Goal: Task Accomplishment & Management: Manage account settings

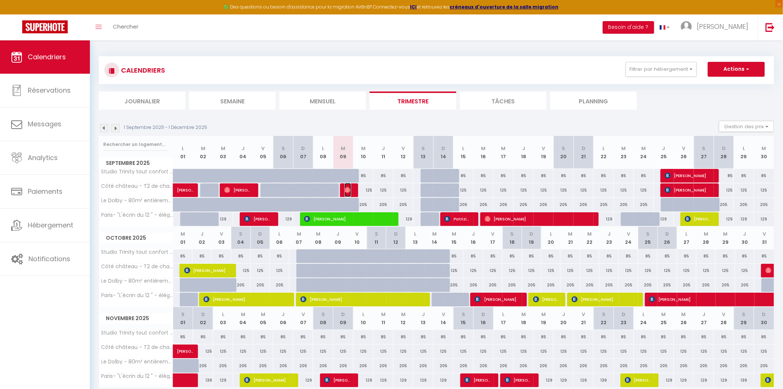
click at [349, 189] on img at bounding box center [348, 190] width 6 height 6
select select "OK"
select select "1"
select select "0"
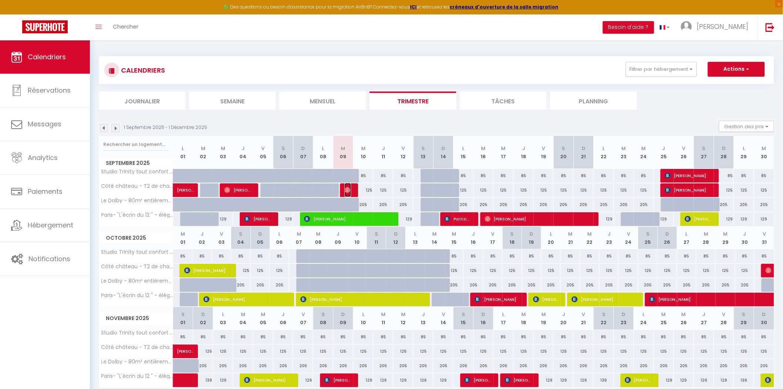
select select "1"
select select
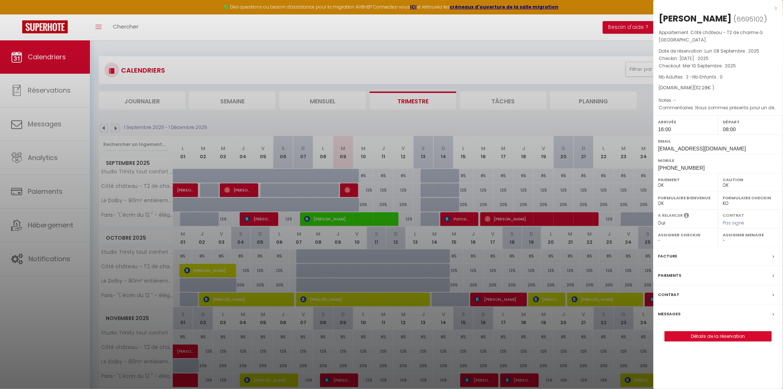
click at [677, 277] on label "Paiements" at bounding box center [670, 275] width 23 height 8
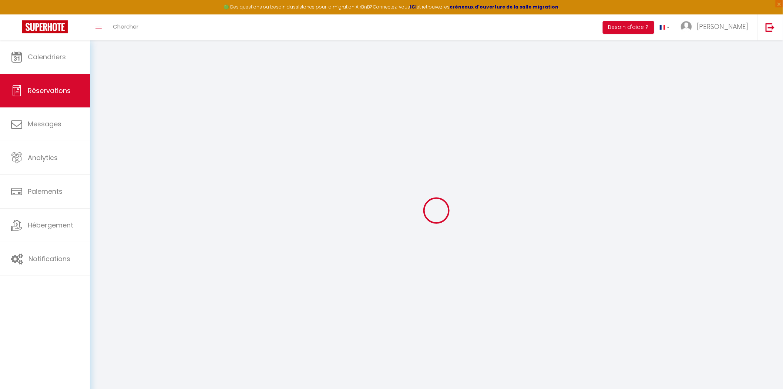
select select
checkbox input "false"
select select
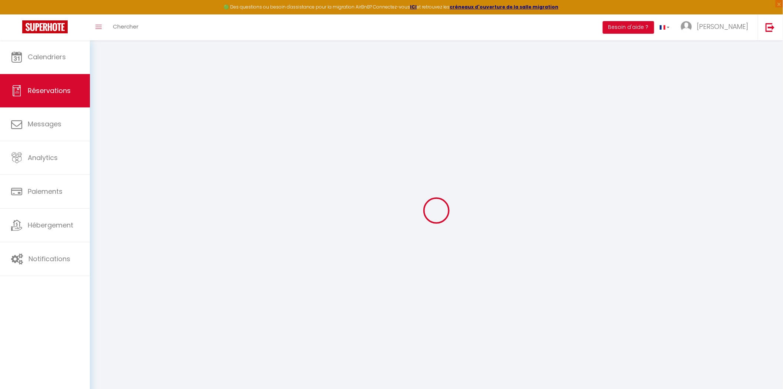
select select
checkbox input "false"
type textarea "Nous sommes présents pour un déplacement professionnel. Nous arriverons je pens…"
